Goal: Use online tool/utility: Utilize a website feature to perform a specific function

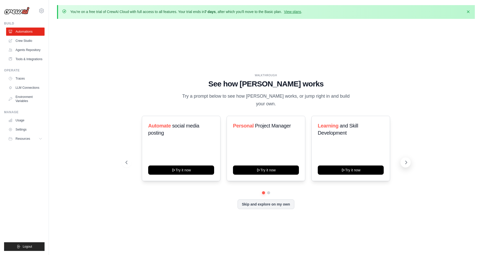
click at [406, 161] on icon at bounding box center [406, 162] width 2 height 3
click at [127, 160] on icon at bounding box center [126, 162] width 5 height 5
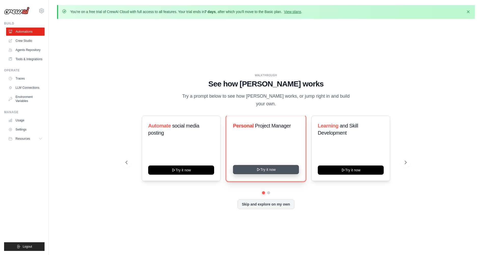
click at [270, 170] on button "Try it now" at bounding box center [266, 169] width 66 height 9
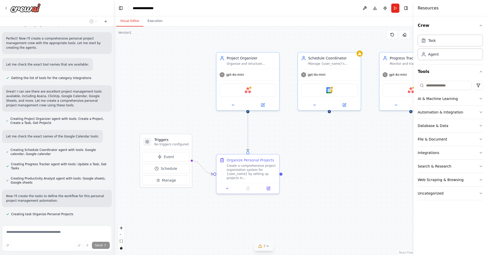
scroll to position [143, 0]
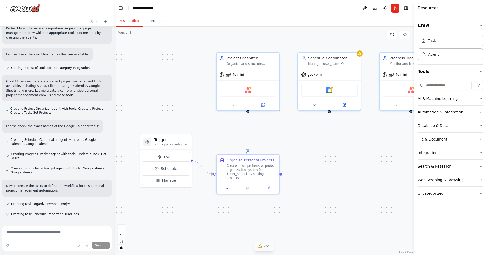
click at [266, 246] on icon at bounding box center [267, 246] width 4 height 4
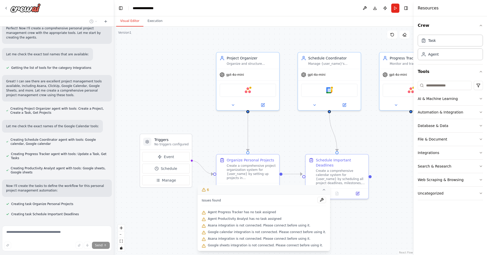
click at [351, 220] on div ".deletable-edge-delete-btn { width: 20px; height: 20px; border: 0px solid #ffff…" at bounding box center [263, 140] width 299 height 228
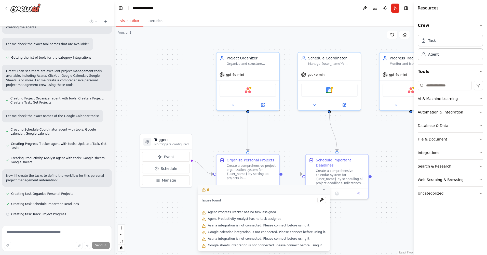
click at [322, 189] on icon at bounding box center [324, 189] width 4 height 4
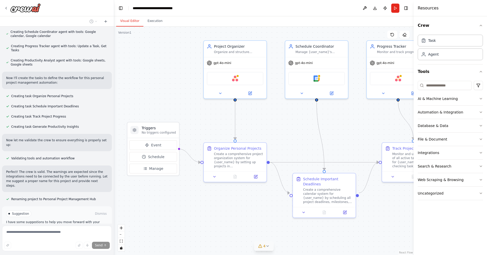
scroll to position [268, 0]
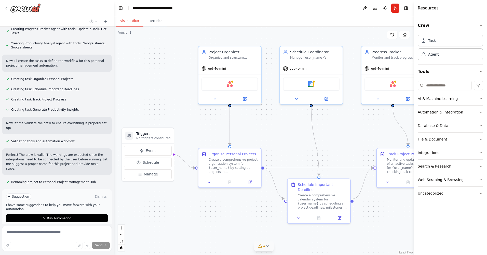
drag, startPoint x: 193, startPoint y: 221, endPoint x: 175, endPoint y: 214, distance: 19.1
click at [175, 214] on div ".deletable-edge-delete-btn { width: 20px; height: 20px; border: 0px solid #ffff…" at bounding box center [263, 140] width 299 height 228
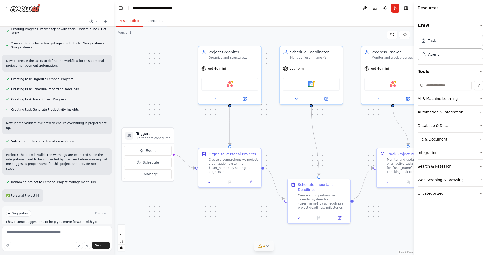
scroll to position [265, 0]
